Goal: Task Accomplishment & Management: Use online tool/utility

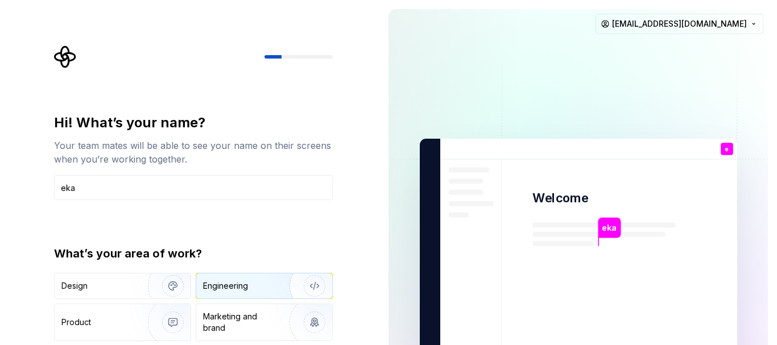
type input "eka"
click at [233, 292] on div "Engineering" at bounding box center [264, 286] width 136 height 25
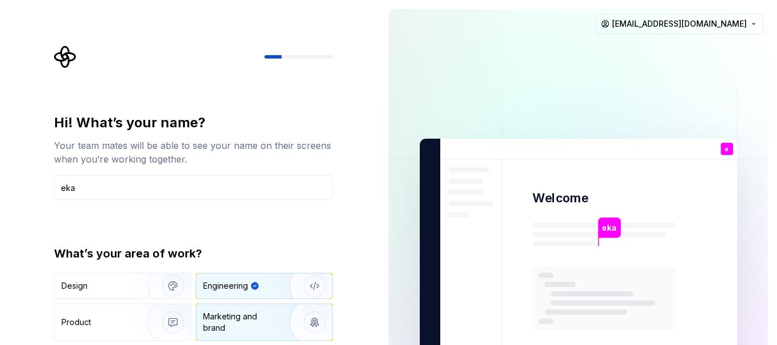
click at [255, 325] on div "Marketing and brand" at bounding box center [241, 322] width 77 height 23
click at [230, 289] on div "Engineering" at bounding box center [225, 285] width 45 height 11
click at [313, 286] on img "button" at bounding box center [307, 286] width 73 height 76
type button "Engineering"
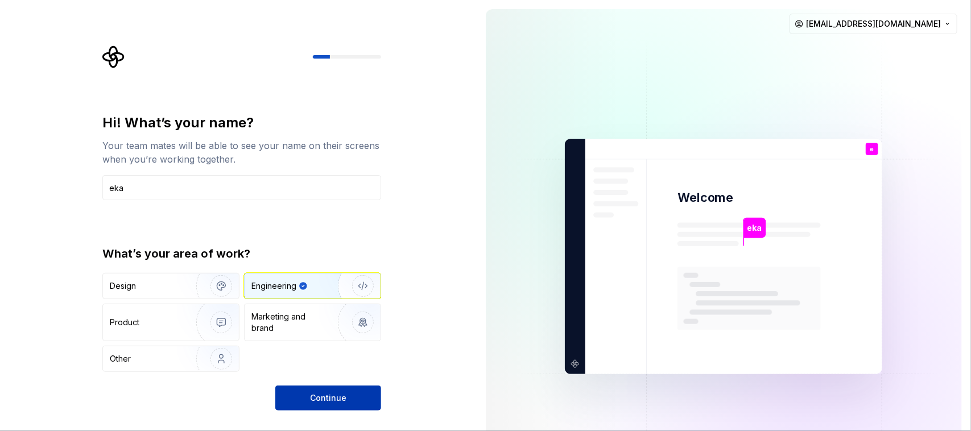
click at [303, 345] on button "Continue" at bounding box center [328, 398] width 106 height 25
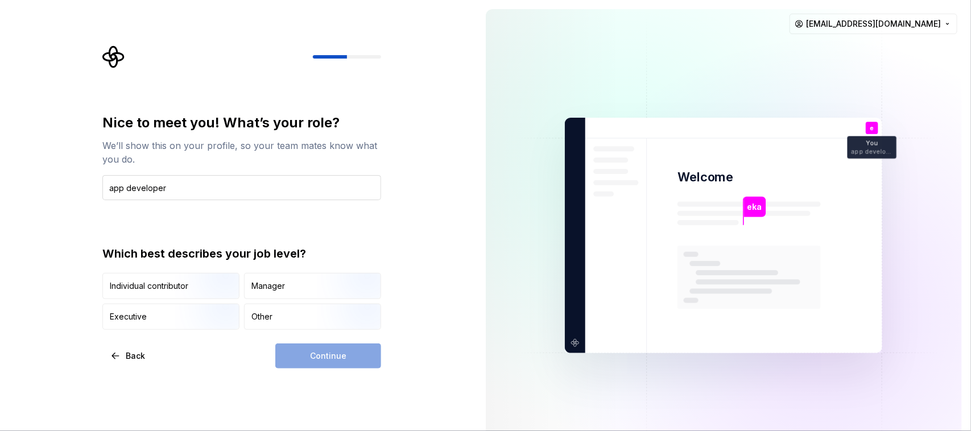
click at [122, 193] on input "app developer" at bounding box center [241, 187] width 279 height 25
type input "apps developer"
click at [148, 290] on div "Individual contributor" at bounding box center [149, 285] width 79 height 11
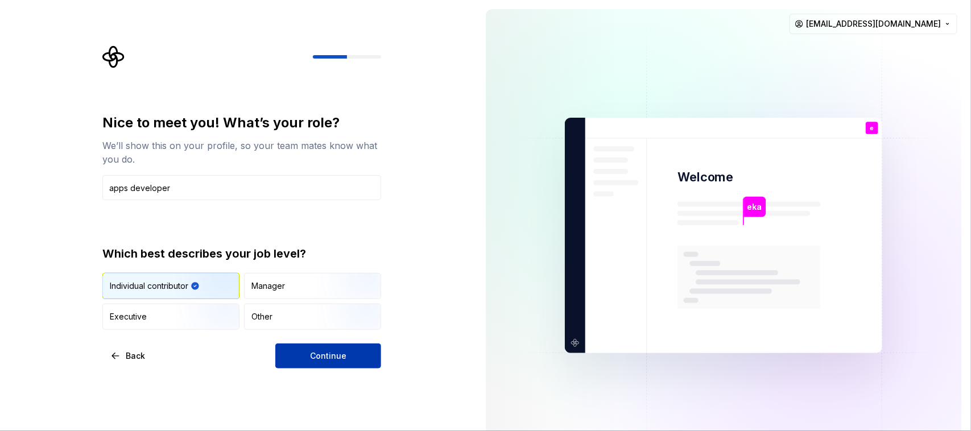
click at [326, 345] on span "Continue" at bounding box center [328, 355] width 36 height 11
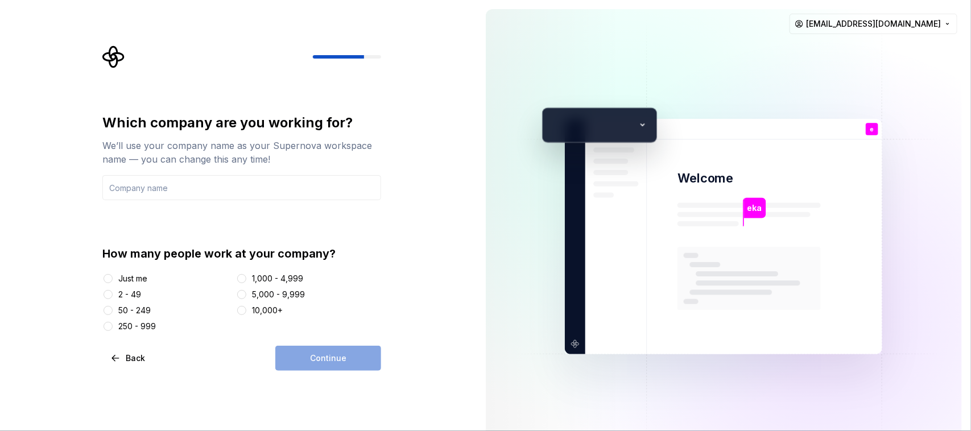
click at [126, 279] on div "Just me" at bounding box center [132, 278] width 29 height 11
click at [113, 279] on button "Just me" at bounding box center [108, 278] width 9 height 9
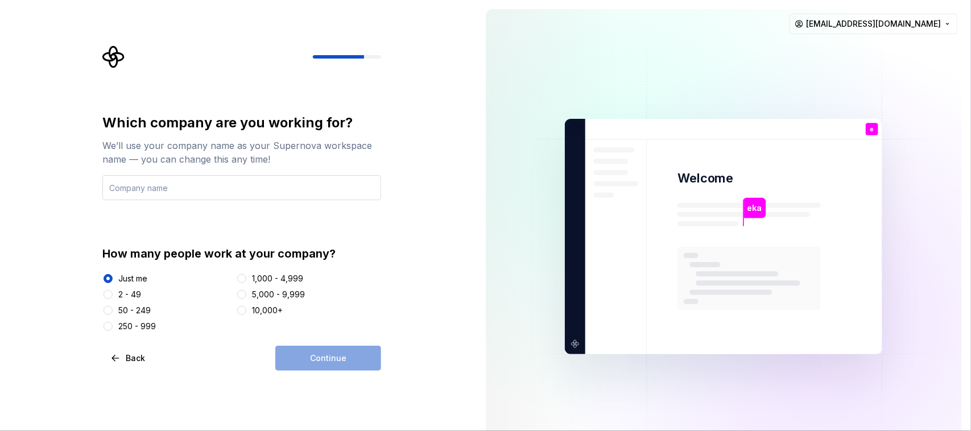
click at [187, 192] on input "text" at bounding box center [241, 187] width 279 height 25
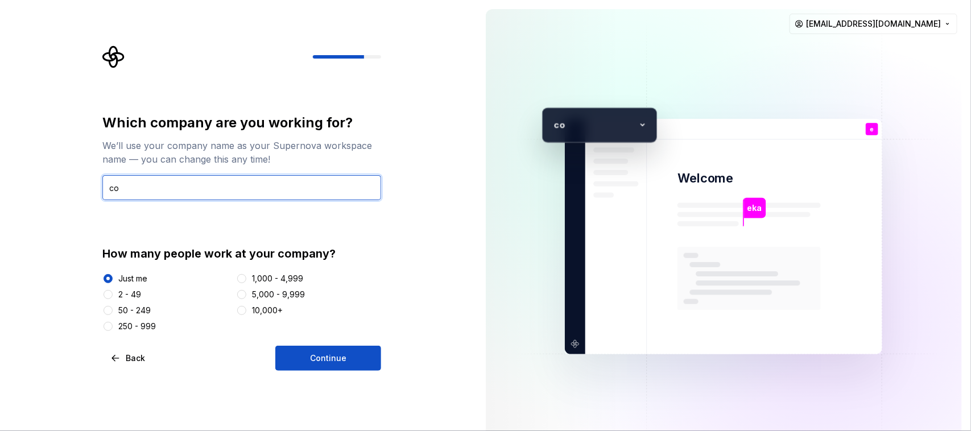
type input "c"
type input "activecode"
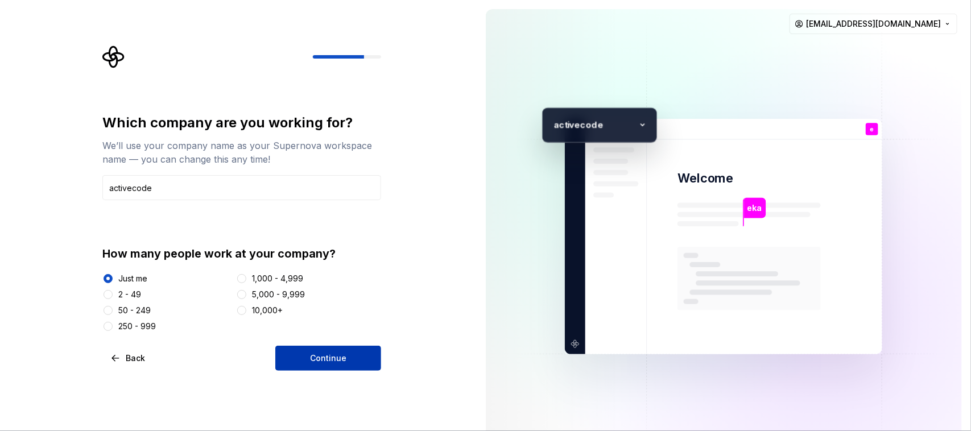
click at [319, 345] on span "Continue" at bounding box center [328, 358] width 36 height 11
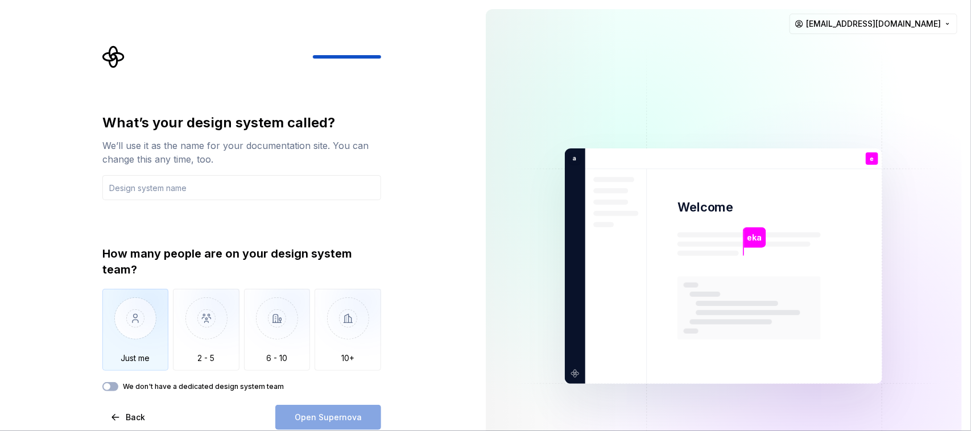
drag, startPoint x: 882, startPoint y: 0, endPoint x: 137, endPoint y: 320, distance: 811.8
click at [137, 320] on img "button" at bounding box center [135, 327] width 67 height 76
click at [206, 189] on input "text" at bounding box center [241, 187] width 279 height 25
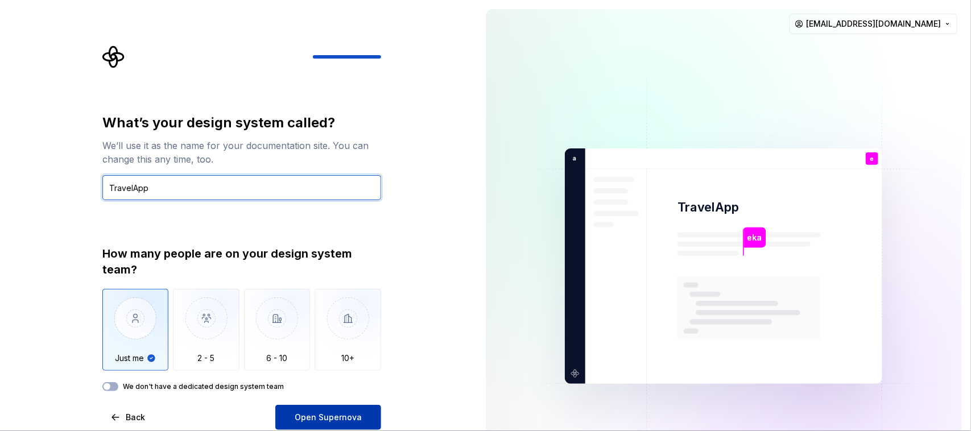
type input "TravelApp"
click at [309, 345] on button "Open Supernova" at bounding box center [328, 417] width 106 height 25
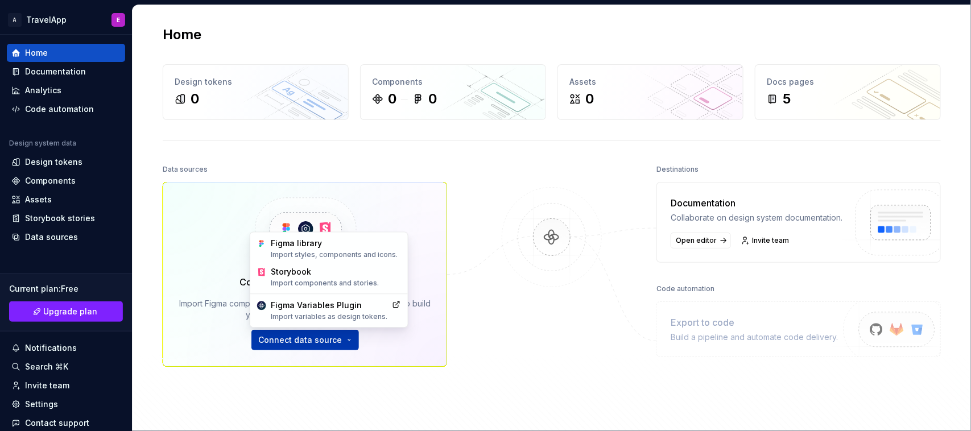
click at [296, 344] on html "A TravelApp E Home Documentation Analytics Code automation Design system data D…" at bounding box center [485, 215] width 971 height 431
click at [320, 246] on div "Figma library Import styles, components and icons." at bounding box center [336, 249] width 130 height 22
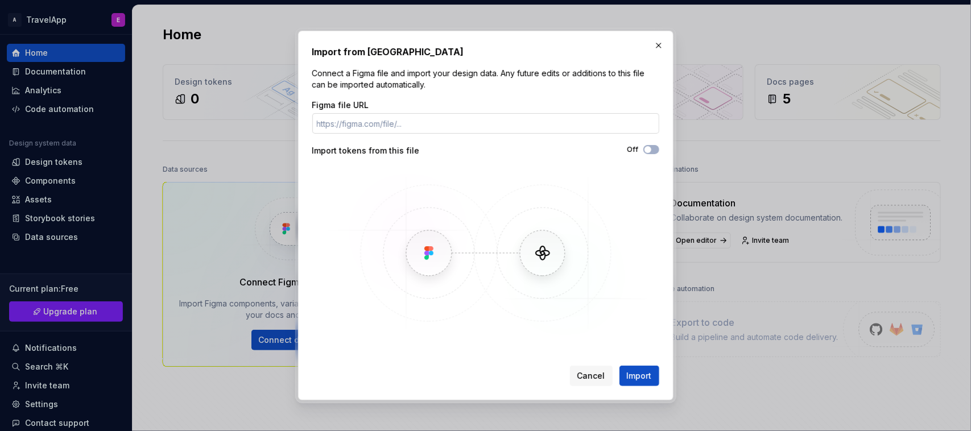
click at [452, 122] on input "Figma file URL" at bounding box center [485, 123] width 347 height 20
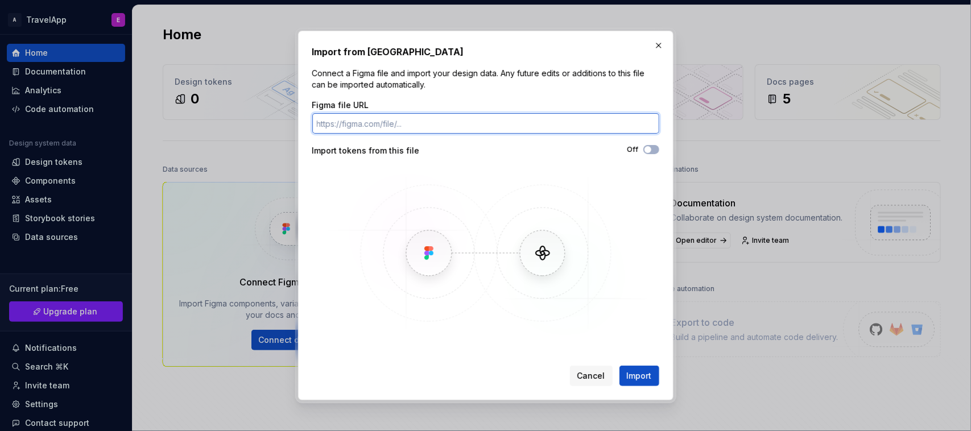
paste input "[URL][DOMAIN_NAME]"
type input "[URL][DOMAIN_NAME]"
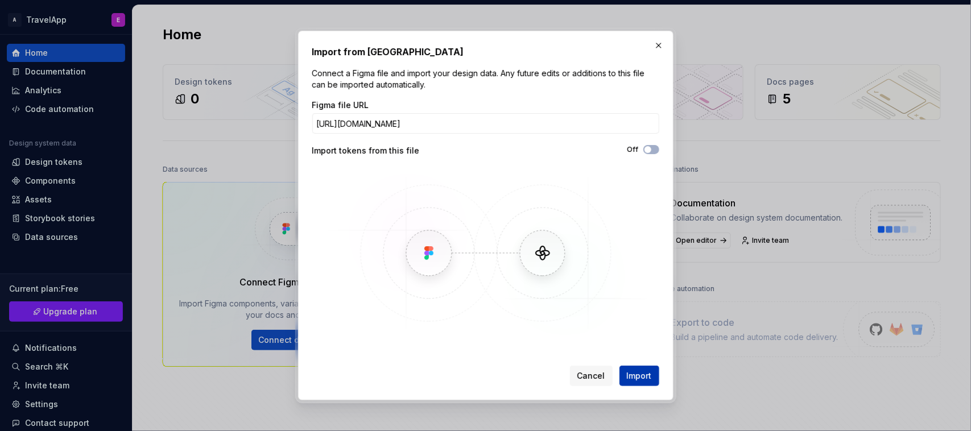
click at [649, 345] on span "Import" at bounding box center [639, 375] width 25 height 11
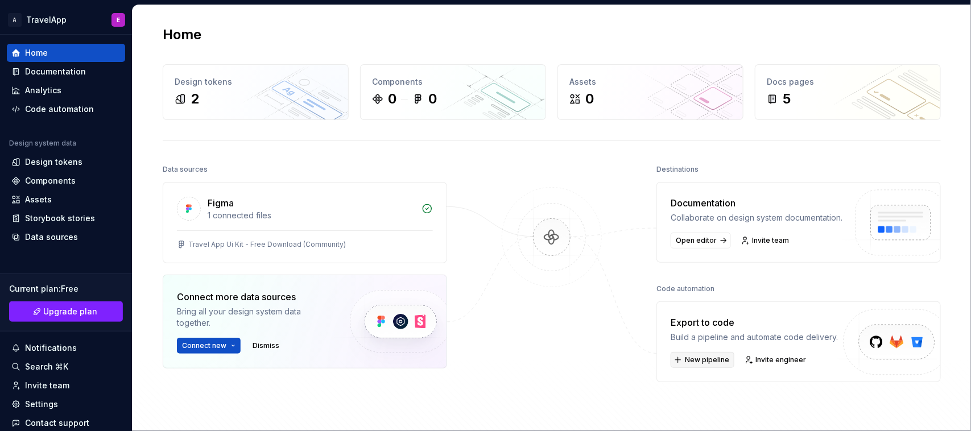
click at [702, 345] on span "New pipeline" at bounding box center [707, 360] width 44 height 9
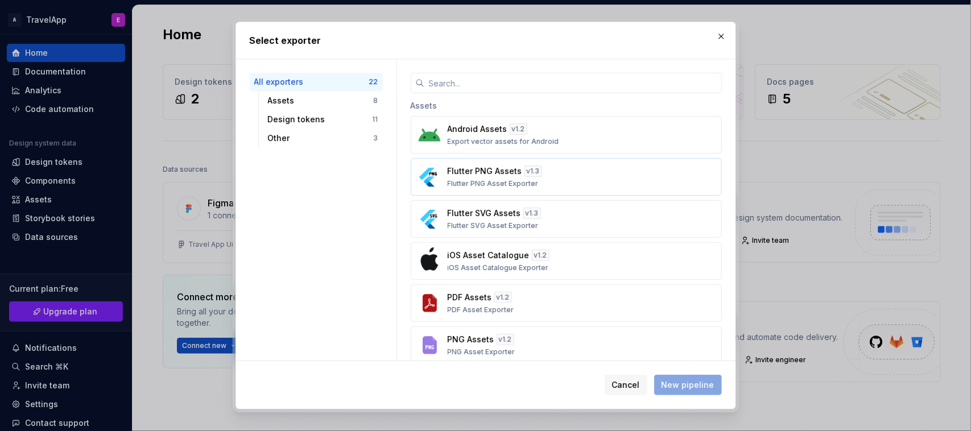
click at [522, 178] on div "Flutter PNG Assets v 1.3 Flutter PNG Asset Exporter" at bounding box center [563, 177] width 230 height 23
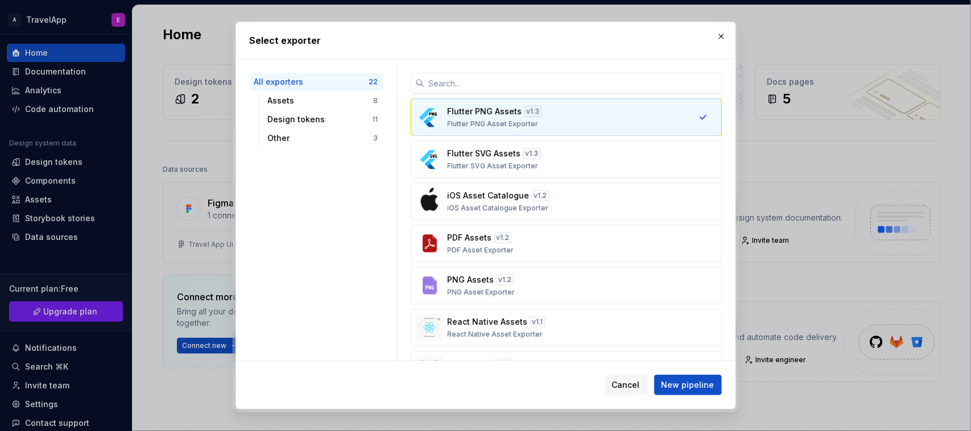
scroll to position [86, 0]
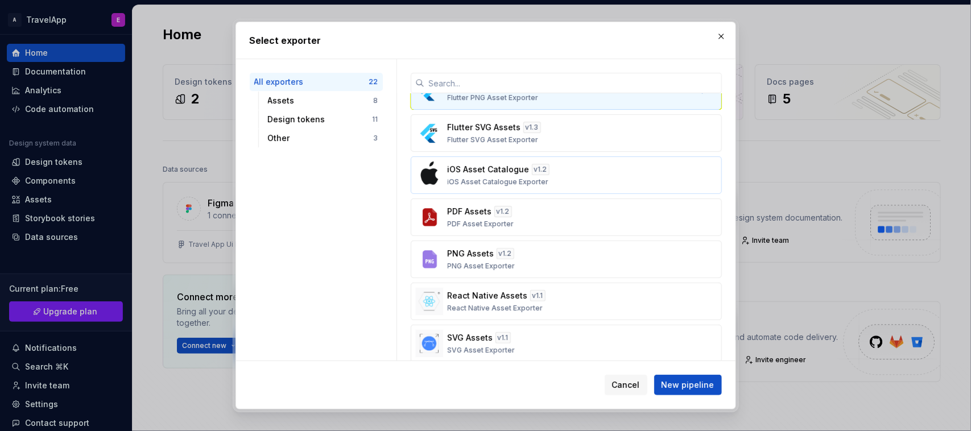
click at [596, 187] on div "iOS Asset Catalogue v 1.2 iOS Asset Catalogue Exporter" at bounding box center [563, 175] width 230 height 23
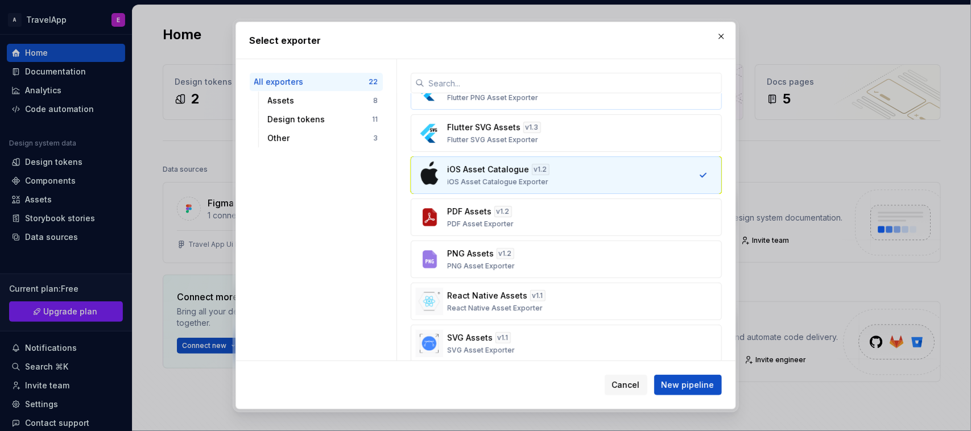
click at [612, 101] on div "Flutter PNG Assets v 1.3 Flutter PNG Asset Exporter" at bounding box center [563, 91] width 230 height 23
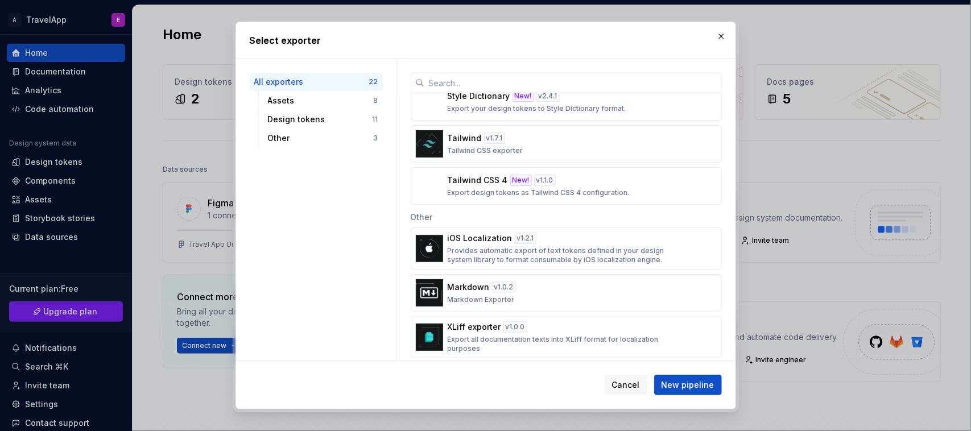
scroll to position [746, 0]
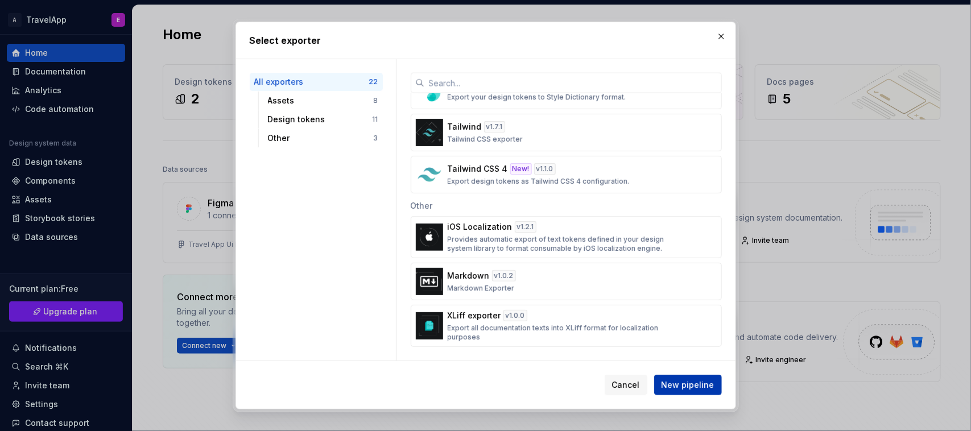
click at [687, 345] on span "New pipeline" at bounding box center [688, 384] width 53 height 11
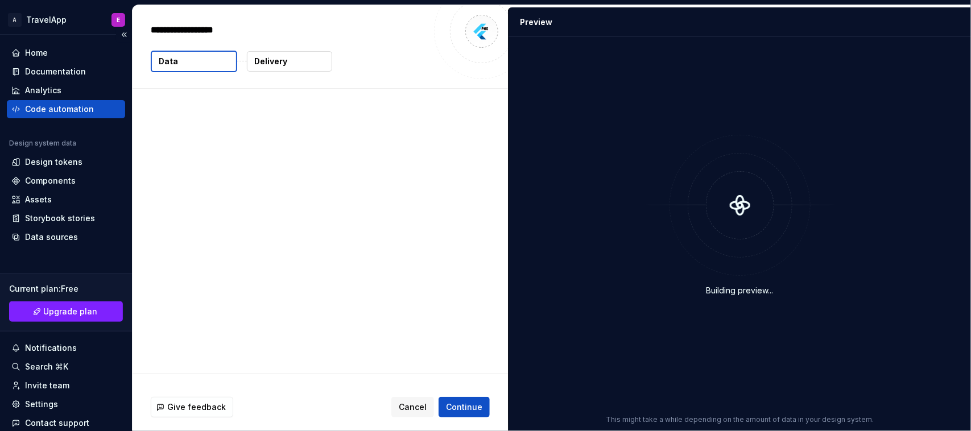
type textarea "*"
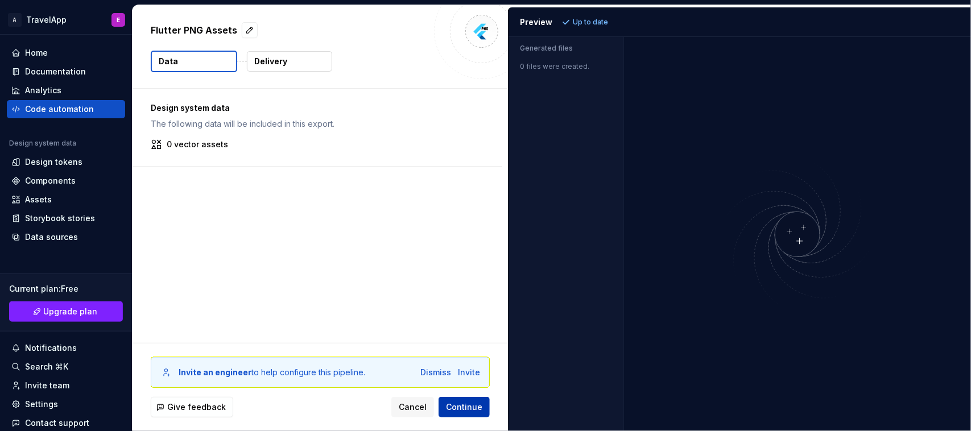
click at [468, 345] on span "Continue" at bounding box center [464, 407] width 36 height 11
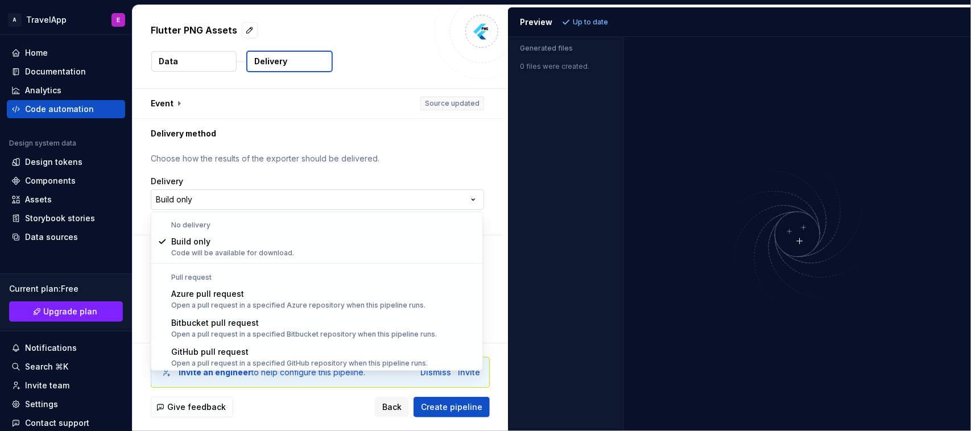
click at [447, 199] on html "**********" at bounding box center [485, 215] width 971 height 431
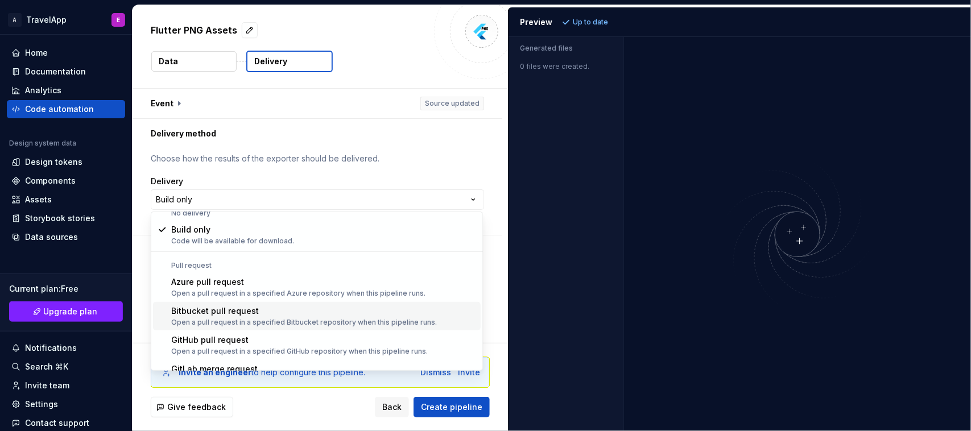
scroll to position [32, 0]
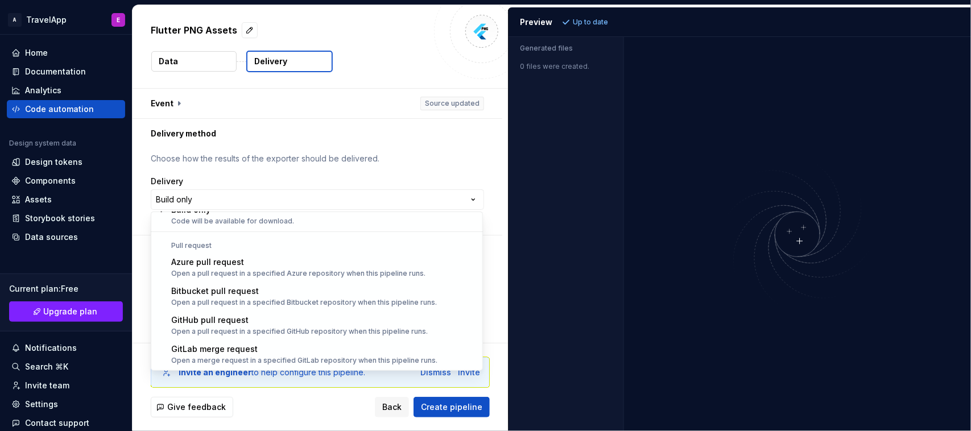
select select "******"
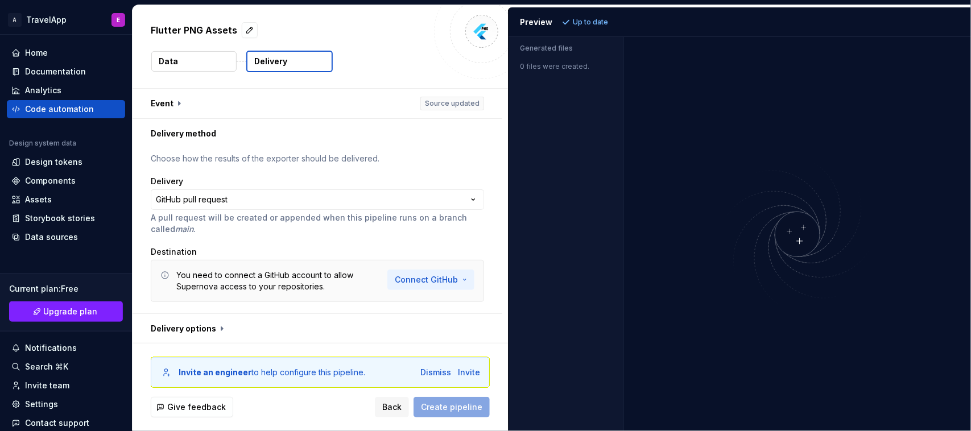
click at [434, 280] on html "**********" at bounding box center [485, 215] width 971 height 431
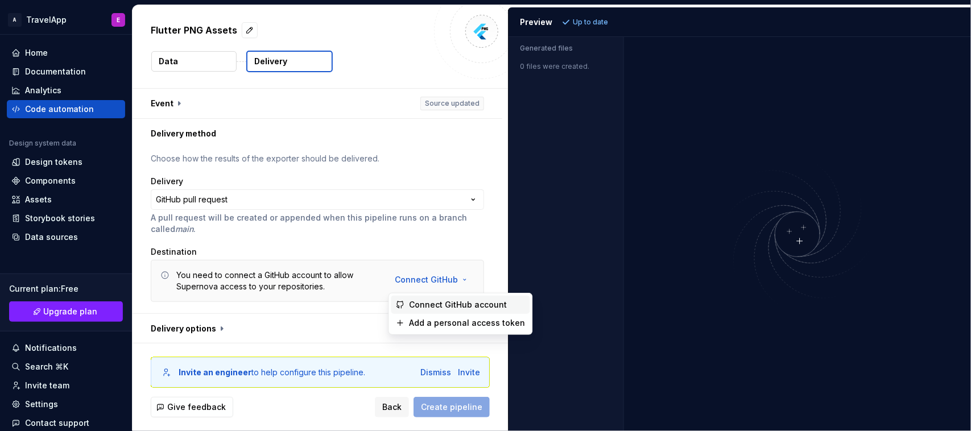
click at [449, 300] on span "Connect GitHub account" at bounding box center [468, 304] width 116 height 11
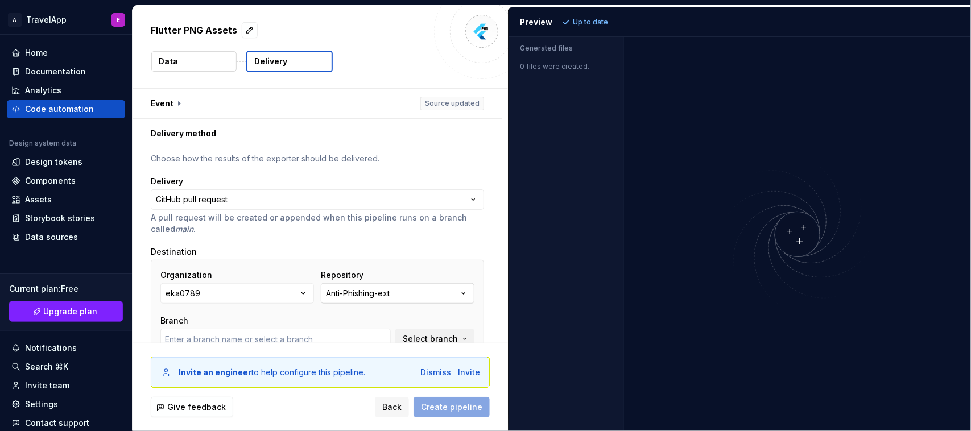
click at [434, 294] on button "Anti-Phishing-ext" at bounding box center [398, 293] width 154 height 20
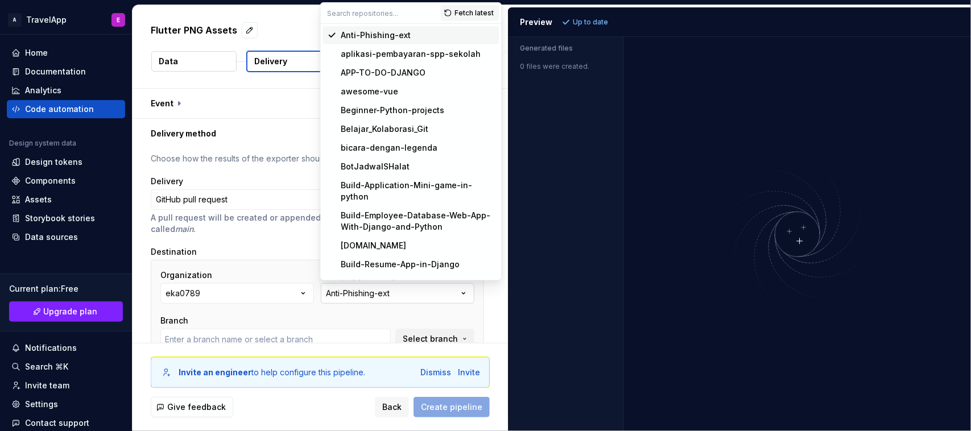
type input "main"
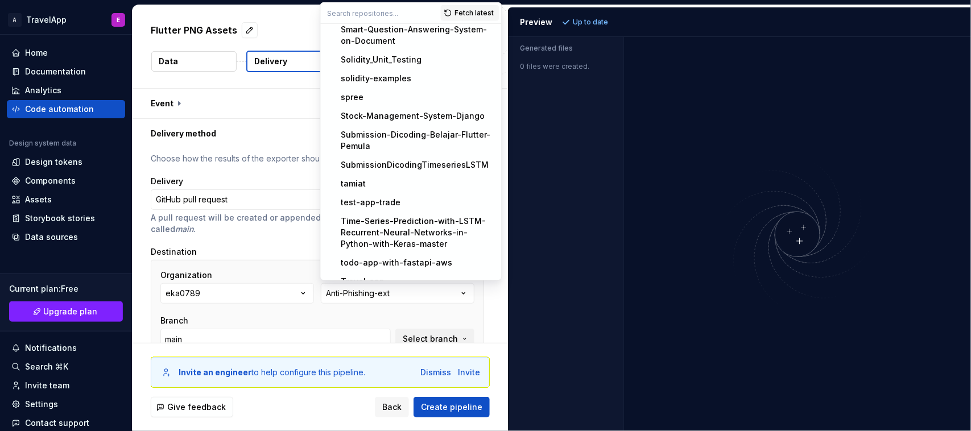
scroll to position [2489, 0]
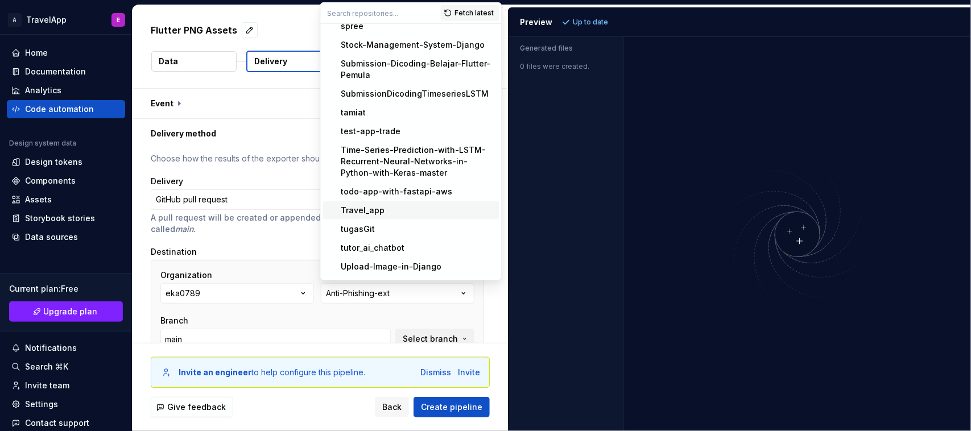
click at [400, 216] on div "Travel_app" at bounding box center [418, 210] width 154 height 11
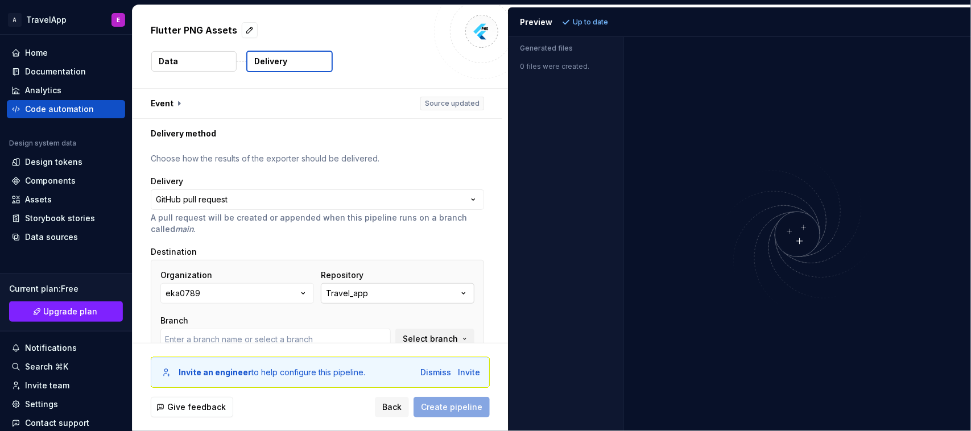
type input "master"
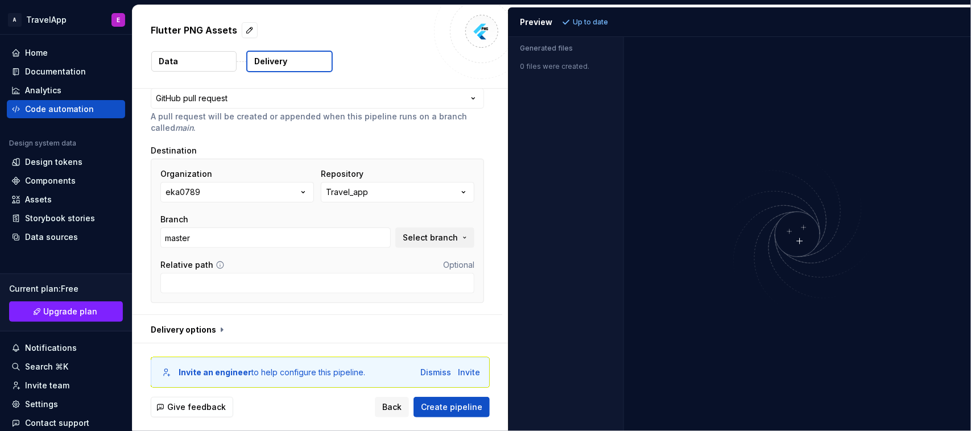
scroll to position [104, 0]
click at [442, 345] on span "Create pipeline" at bounding box center [451, 407] width 61 height 11
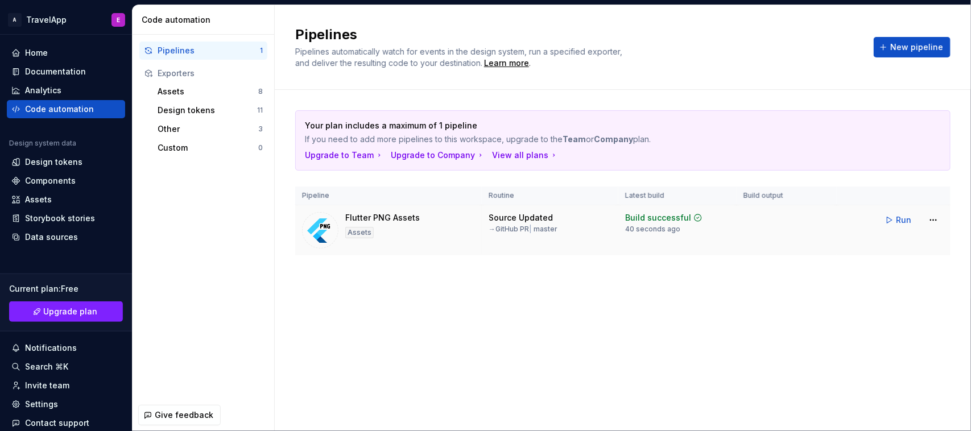
click at [665, 225] on div "40 seconds ago" at bounding box center [652, 229] width 55 height 9
click at [777, 220] on button "Run" at bounding box center [899, 220] width 39 height 20
click at [177, 98] on div "Assets 8" at bounding box center [210, 91] width 114 height 18
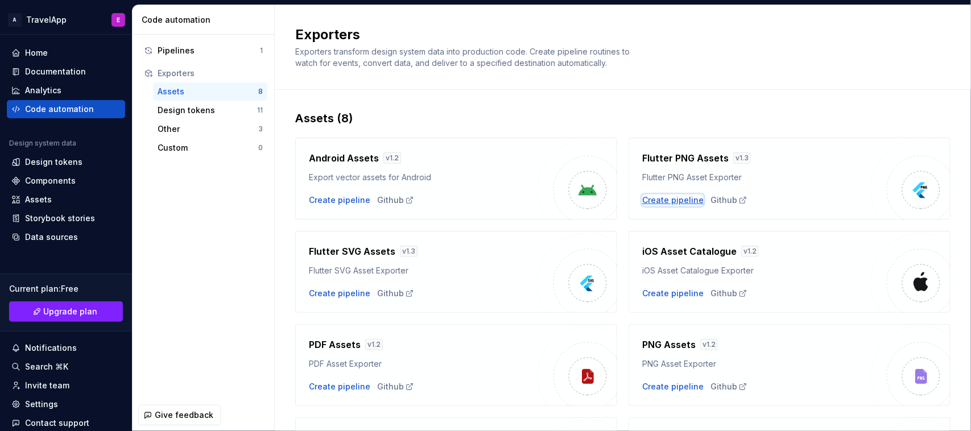
click at [682, 201] on div "Create pipeline" at bounding box center [672, 200] width 61 height 11
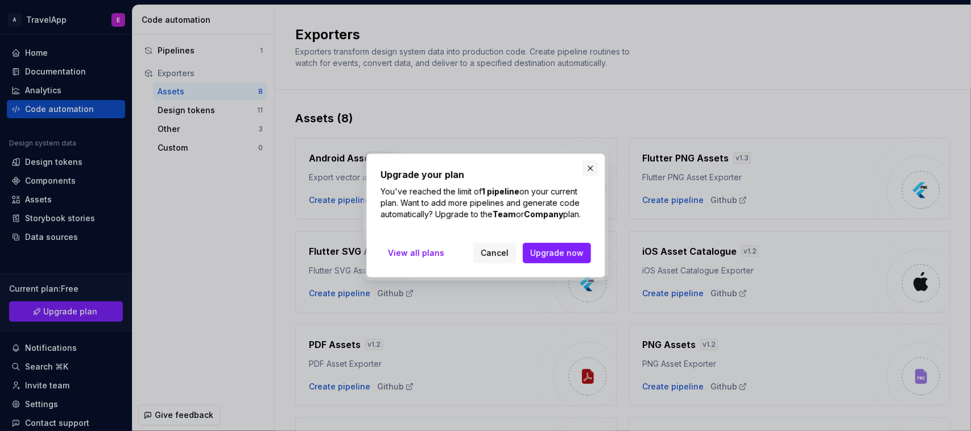
click at [590, 171] on button "button" at bounding box center [591, 168] width 16 height 16
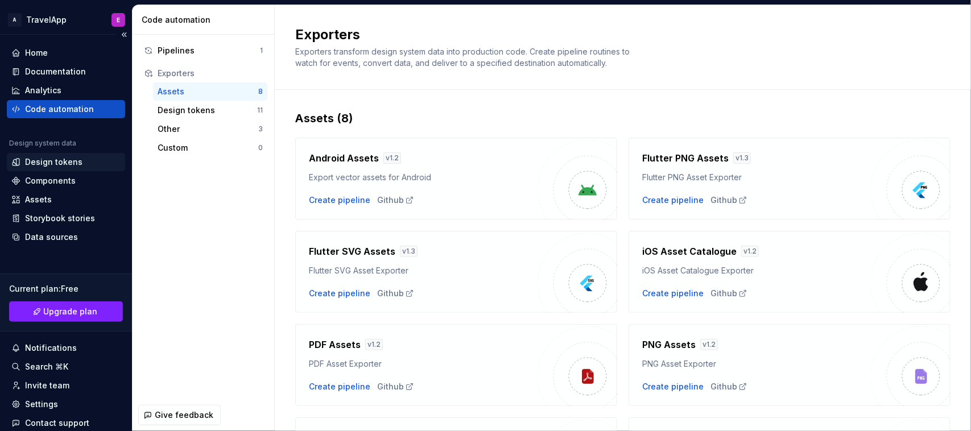
click at [37, 161] on div "Design tokens" at bounding box center [53, 161] width 57 height 11
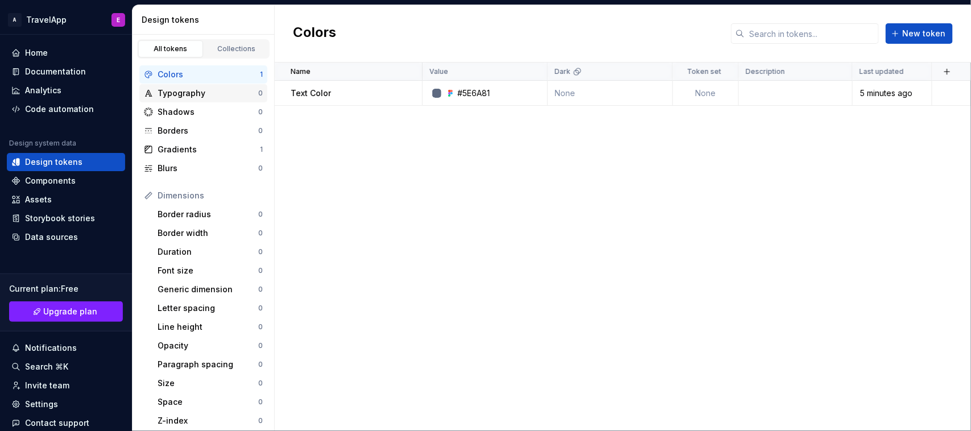
click at [214, 96] on div "Typography" at bounding box center [208, 93] width 101 height 11
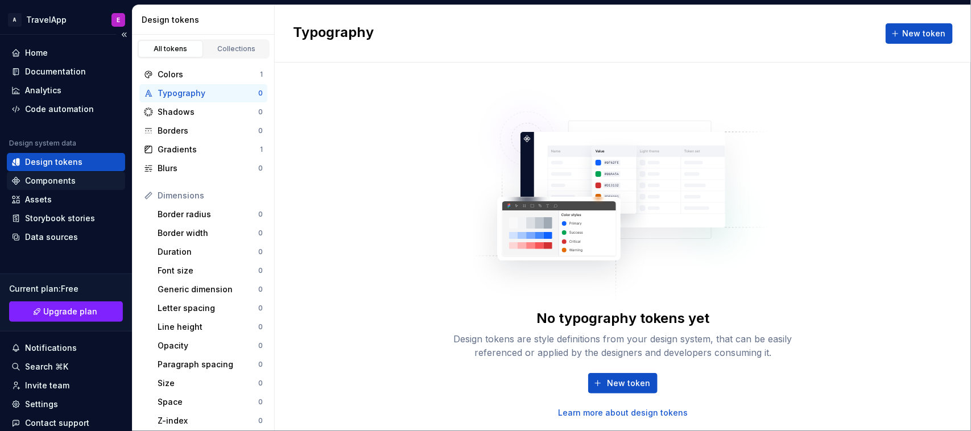
click at [69, 181] on div "Components" at bounding box center [50, 180] width 51 height 11
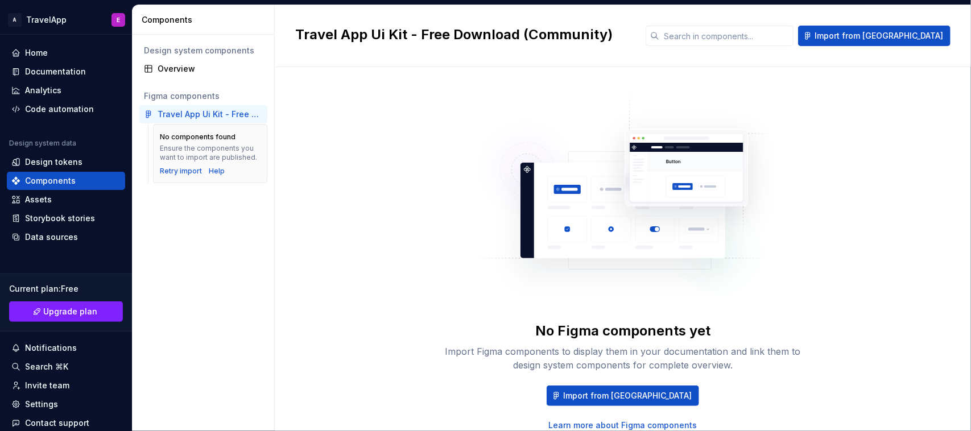
click at [212, 114] on div "Travel App Ui Kit - Free Download (Community)" at bounding box center [210, 114] width 105 height 11
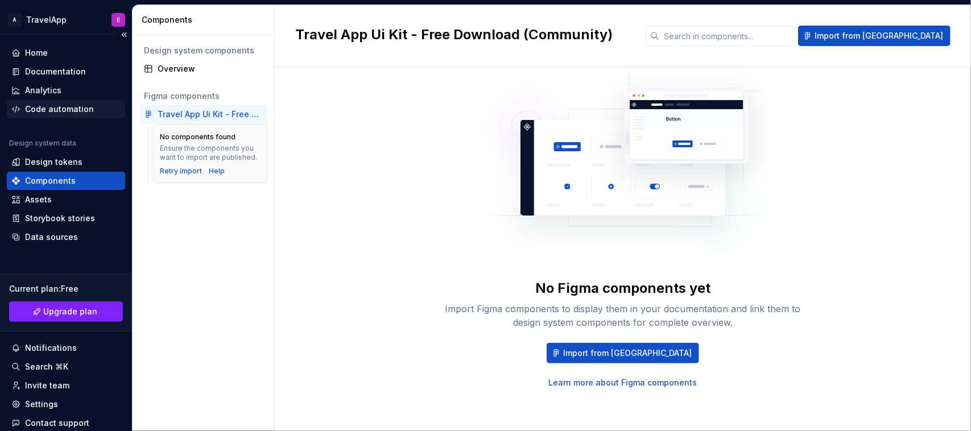
click at [83, 109] on div "Code automation" at bounding box center [59, 109] width 69 height 11
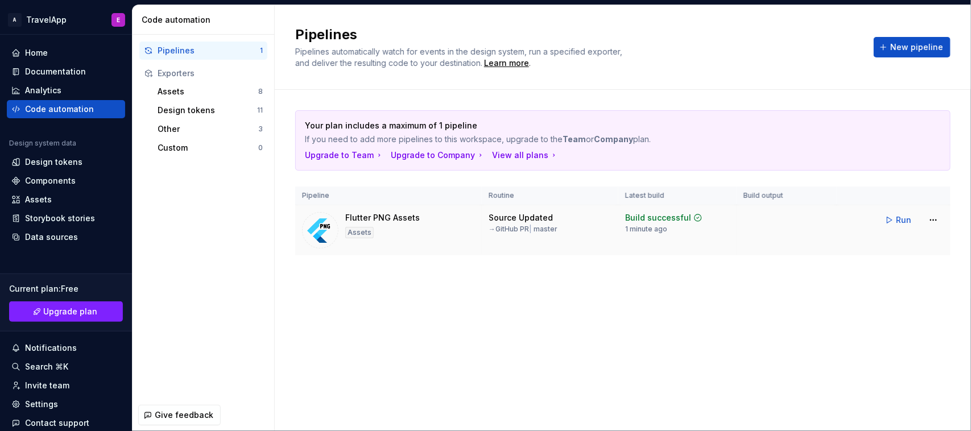
click at [490, 232] on div "→ GitHub PR | master" at bounding box center [523, 229] width 69 height 9
click at [335, 205] on th "Pipeline" at bounding box center [388, 196] width 187 height 19
click at [208, 105] on div "Design tokens" at bounding box center [208, 110] width 100 height 11
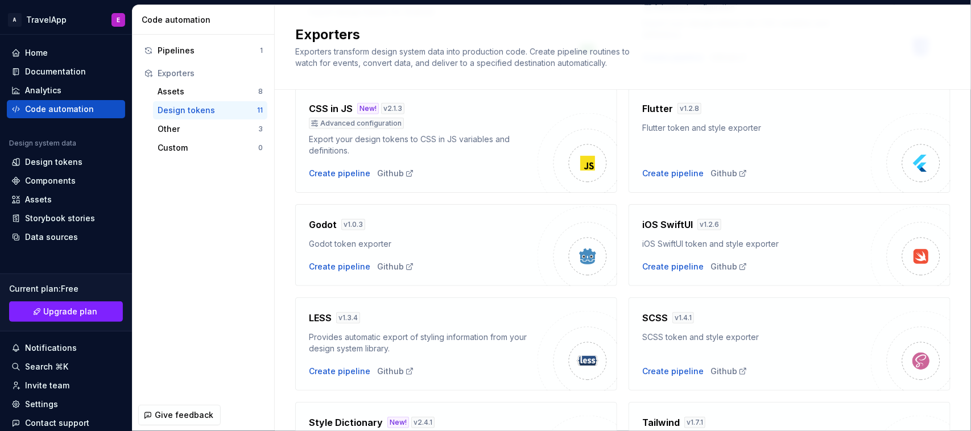
scroll to position [377, 0]
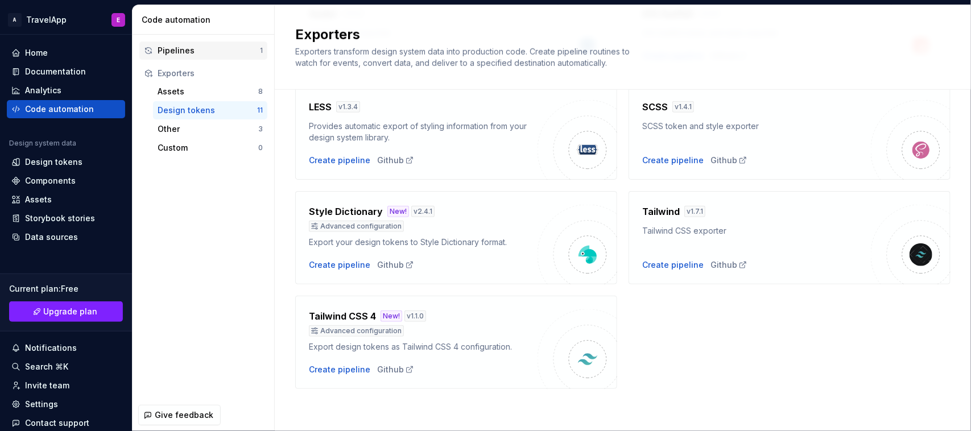
click at [198, 52] on div "Pipelines" at bounding box center [209, 50] width 102 height 11
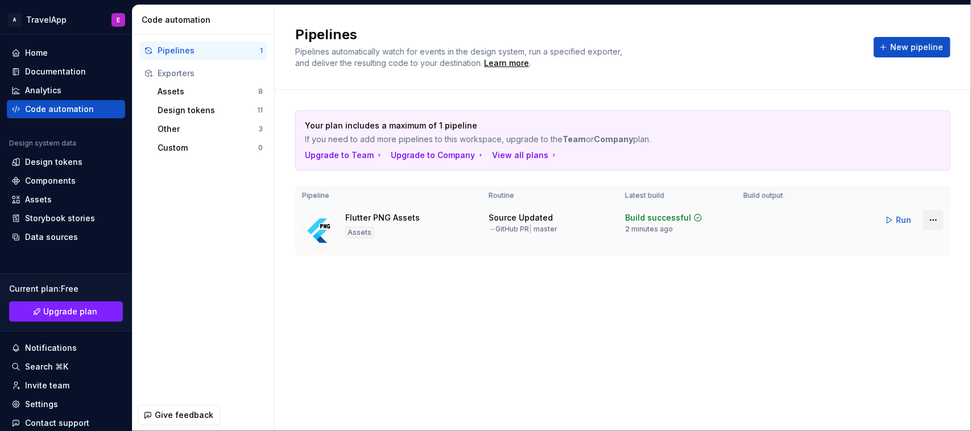
click at [777, 222] on html "A TravelApp E Home Documentation Analytics Code automation Design system data D…" at bounding box center [485, 215] width 971 height 431
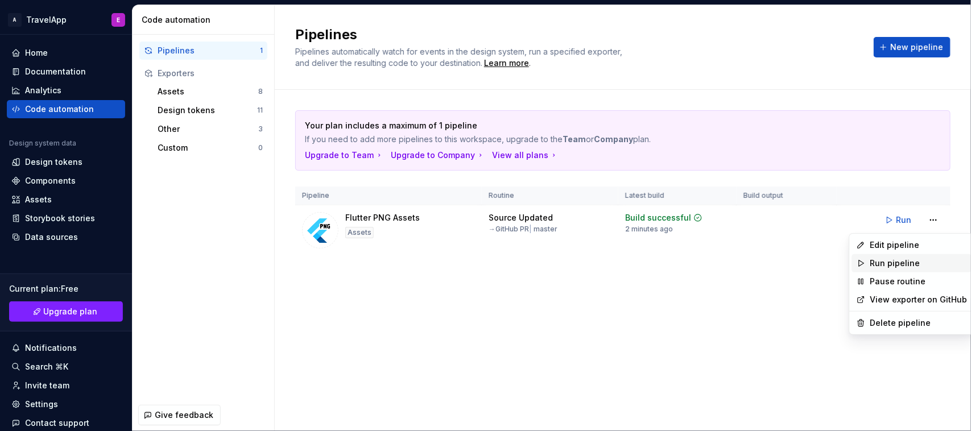
click at [777, 262] on div "Run pipeline" at bounding box center [919, 263] width 97 height 11
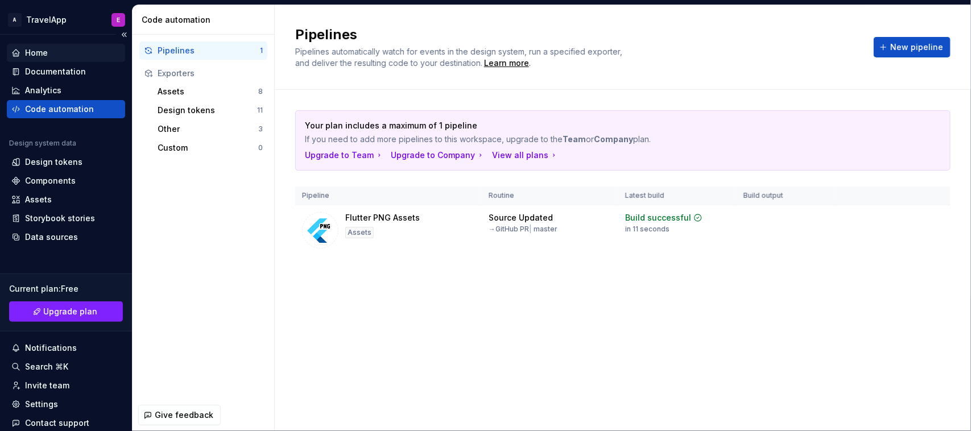
click at [47, 57] on div "Home" at bounding box center [65, 52] width 109 height 11
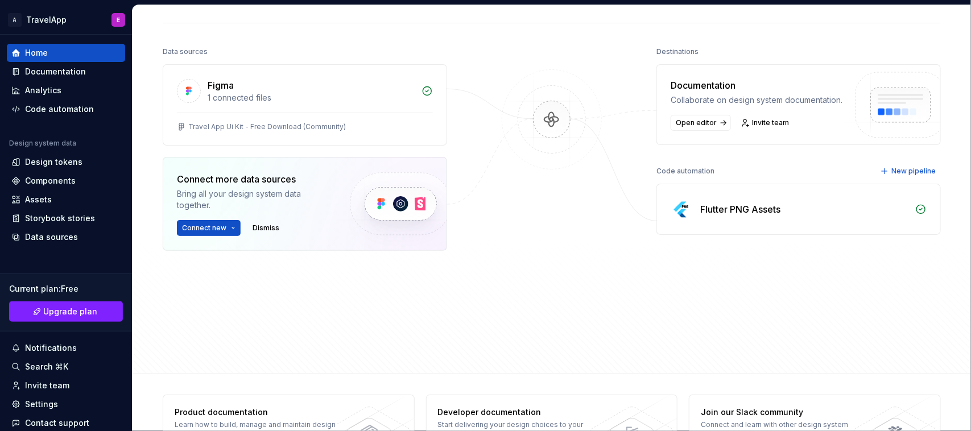
scroll to position [16, 0]
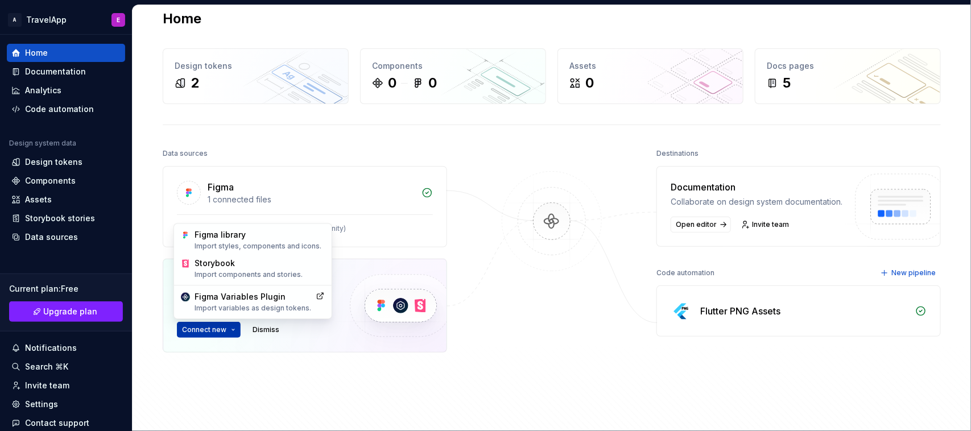
click at [185, 331] on html "A TravelApp E Home Documentation Analytics Code automation Design system data D…" at bounding box center [485, 215] width 971 height 431
click at [506, 345] on html "A TravelApp E Home Documentation Analytics Code automation Design system data D…" at bounding box center [485, 215] width 971 height 431
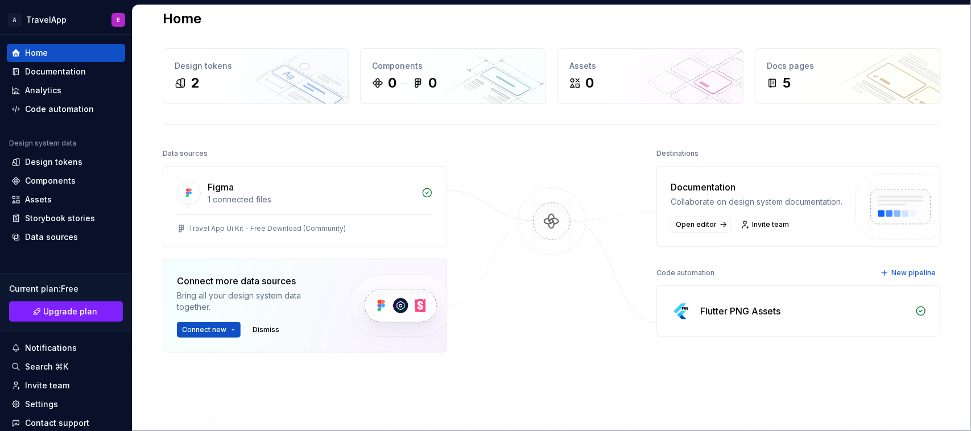
click at [564, 232] on img at bounding box center [552, 232] width 110 height 123
